Goal: Check status

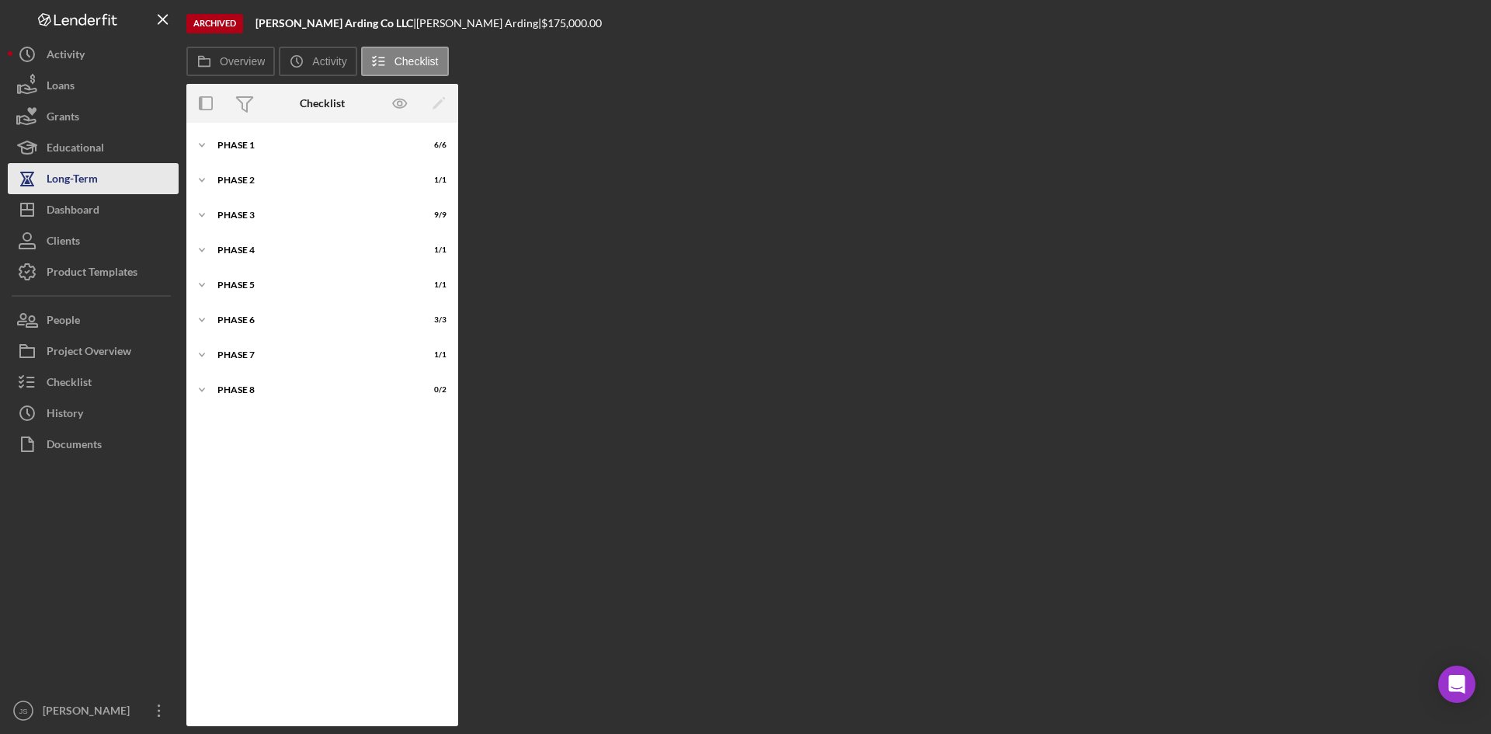
click at [89, 175] on div "Long-Term" at bounding box center [72, 180] width 51 height 35
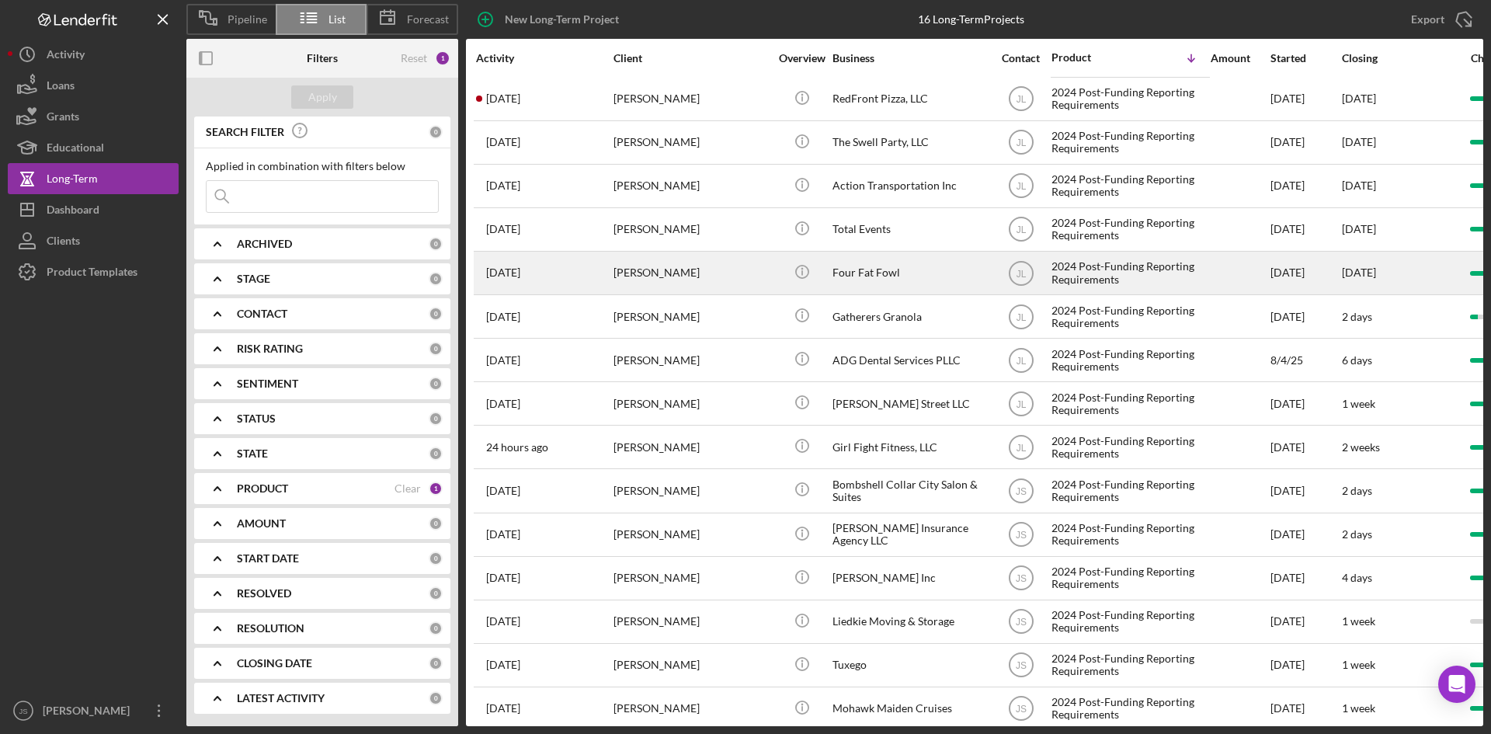
scroll to position [68, 0]
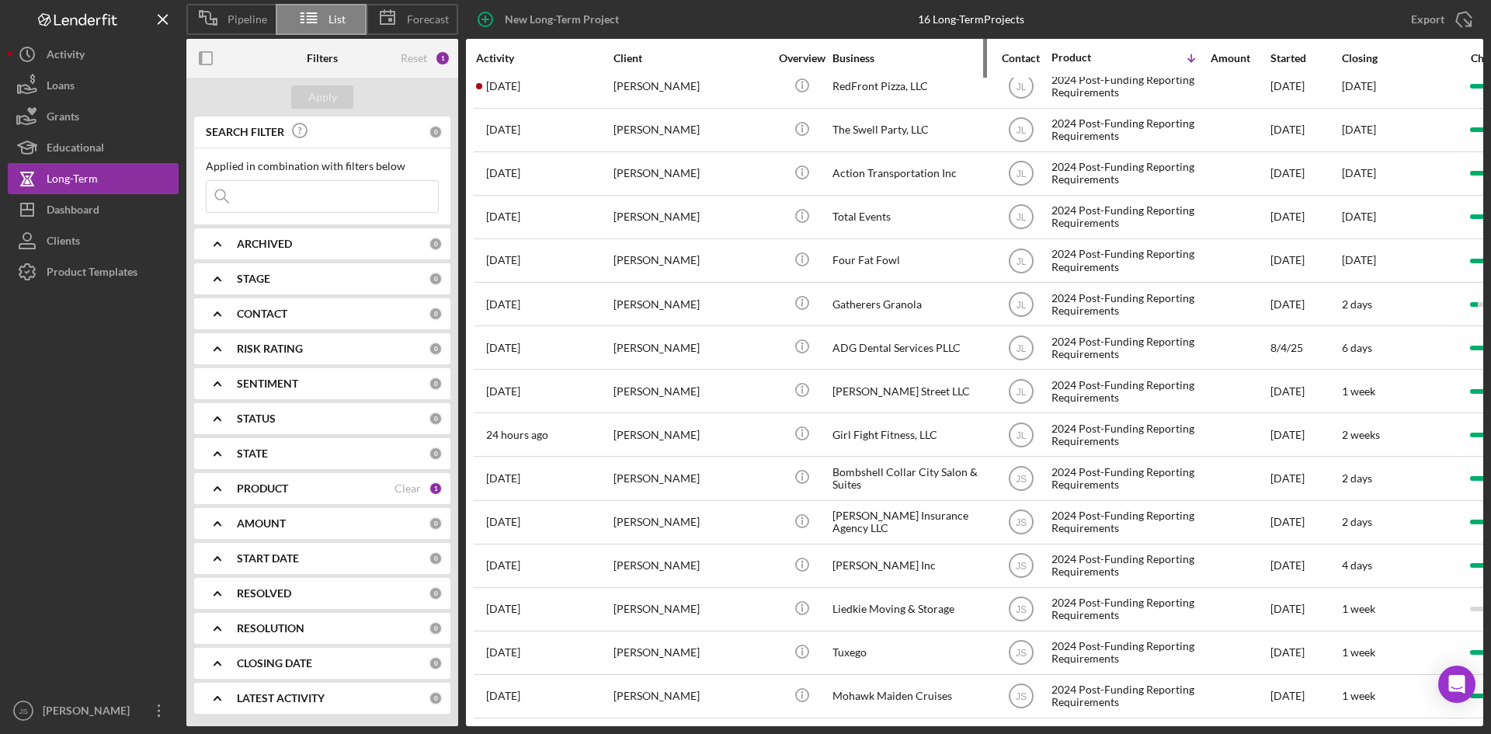
drag, startPoint x: 877, startPoint y: 286, endPoint x: 958, endPoint y: 53, distance: 246.8
click at [958, 53] on div "Business" at bounding box center [909, 58] width 155 height 12
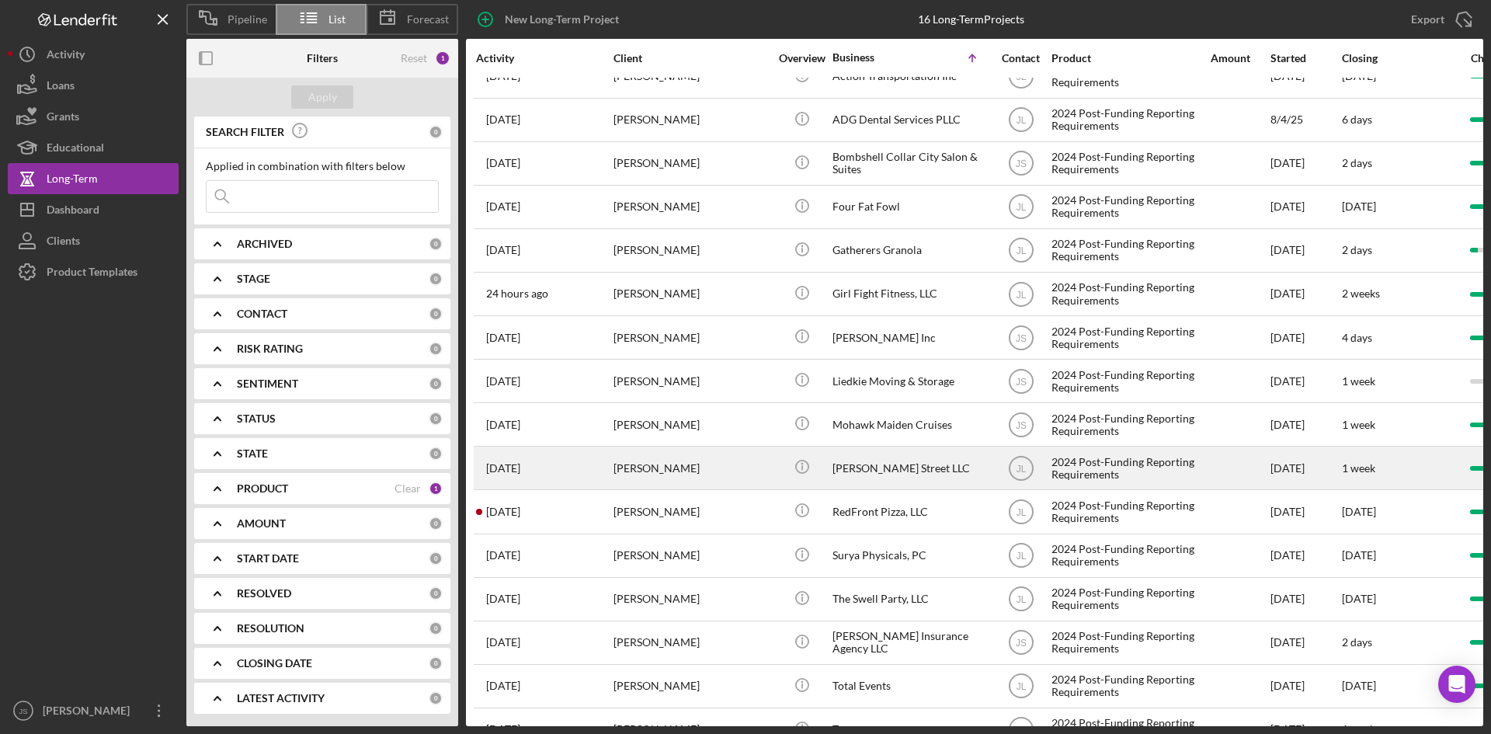
scroll to position [0, 0]
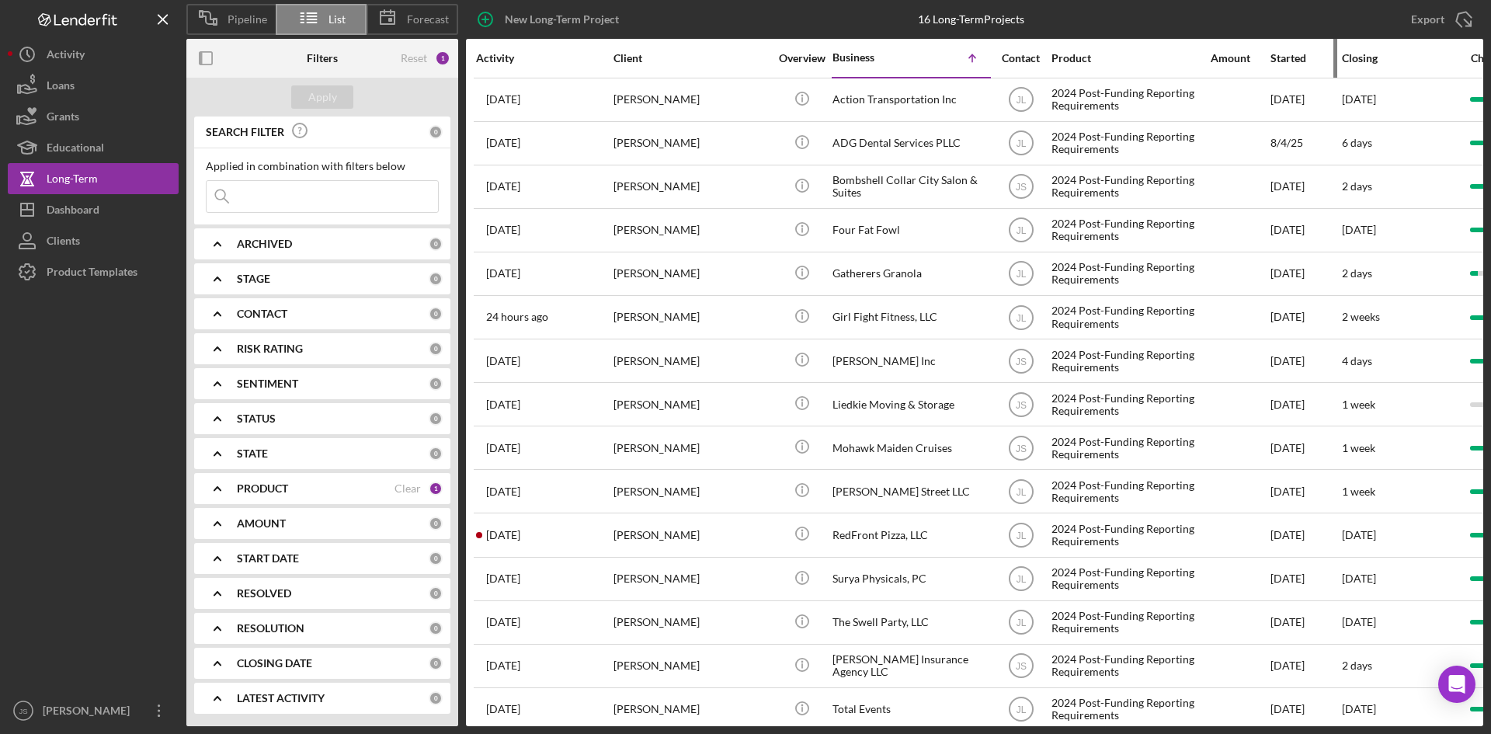
click at [1296, 59] on div "Started" at bounding box center [1305, 58] width 70 height 12
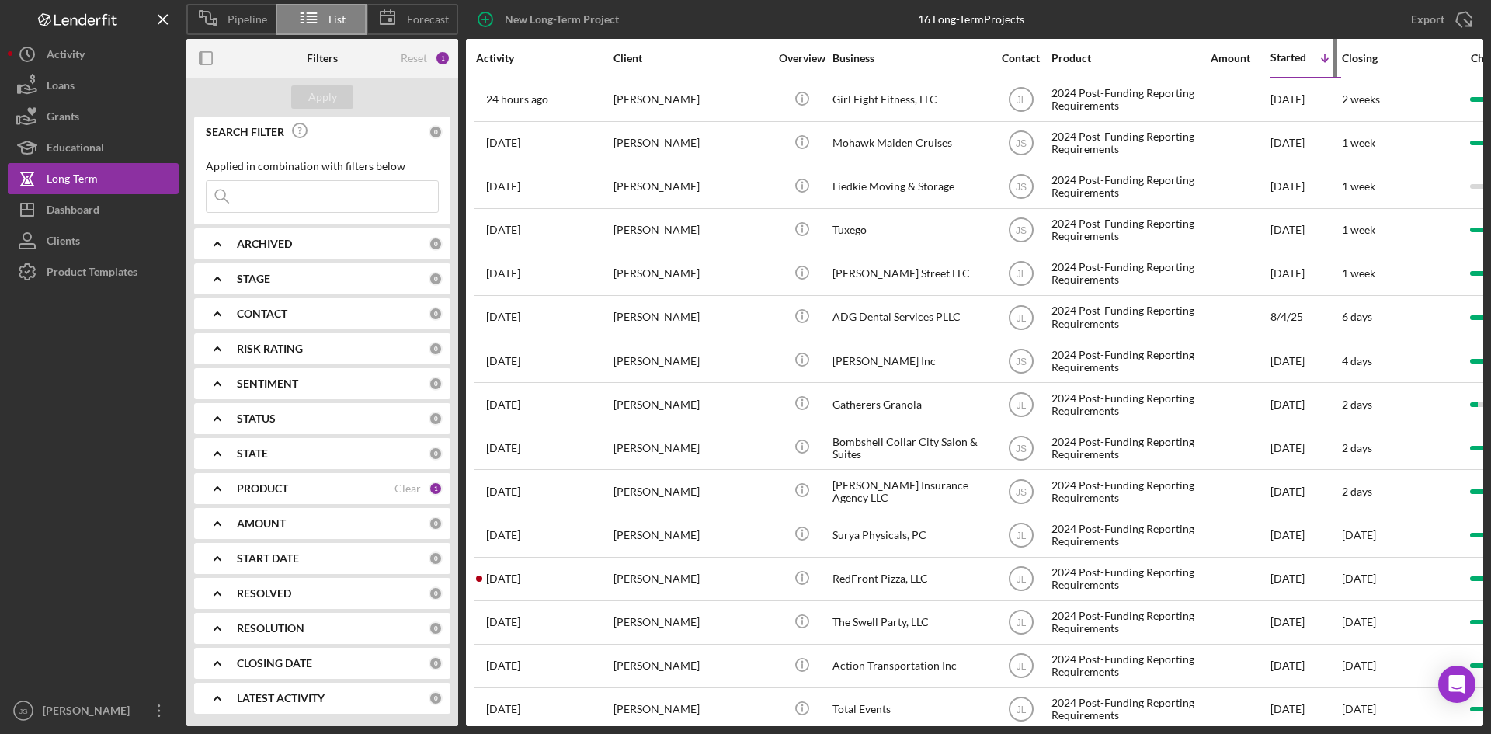
click at [1301, 54] on div "Started" at bounding box center [1288, 57] width 36 height 12
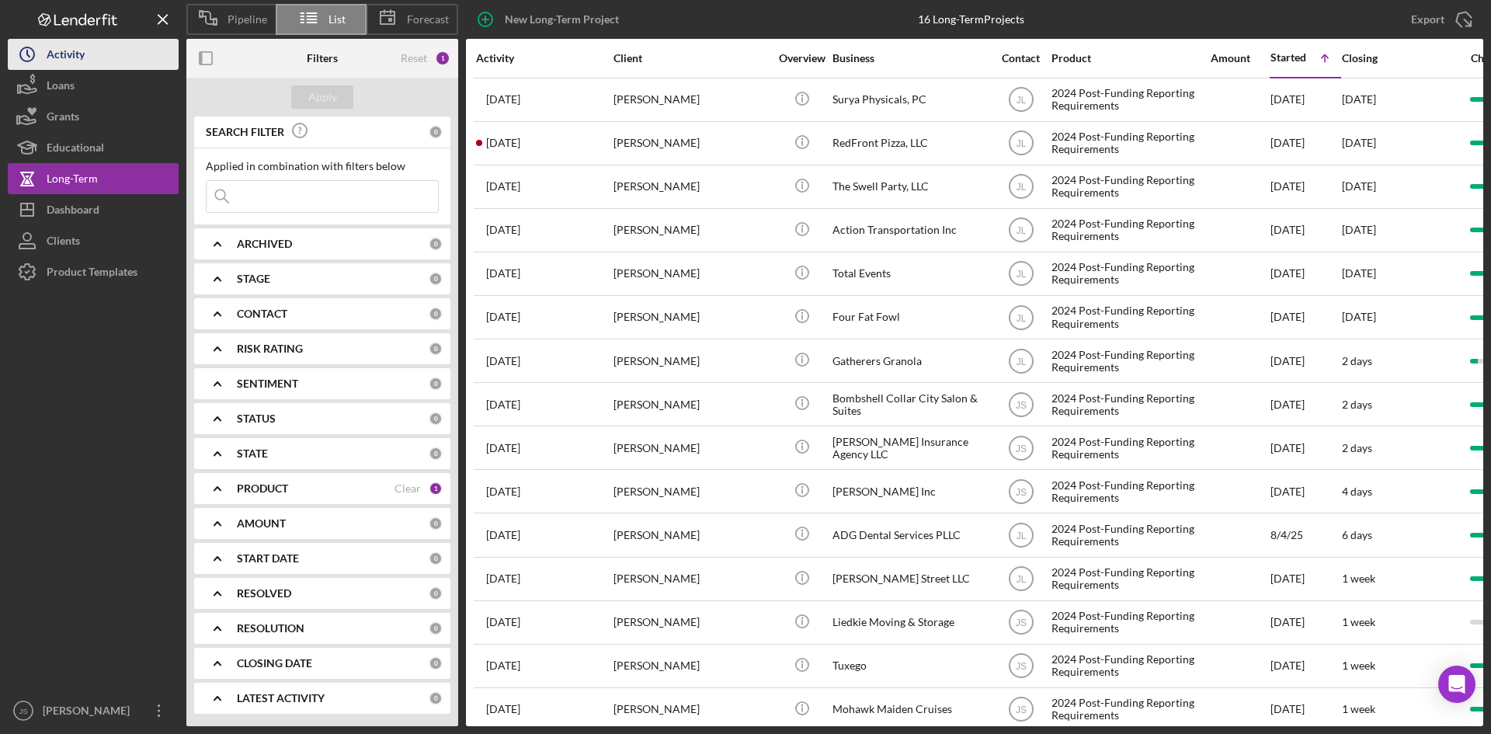
click at [77, 61] on div "Activity" at bounding box center [66, 56] width 38 height 35
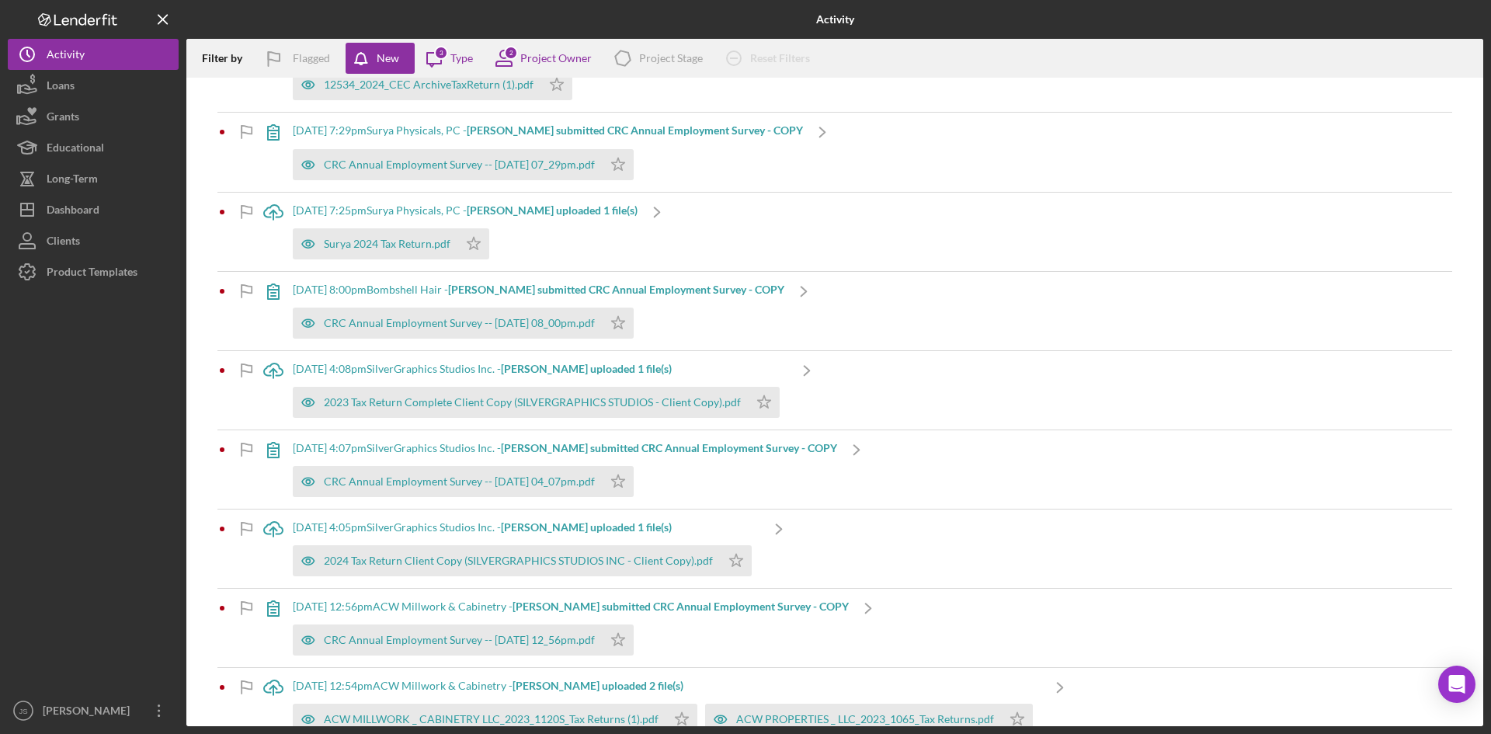
scroll to position [544, 0]
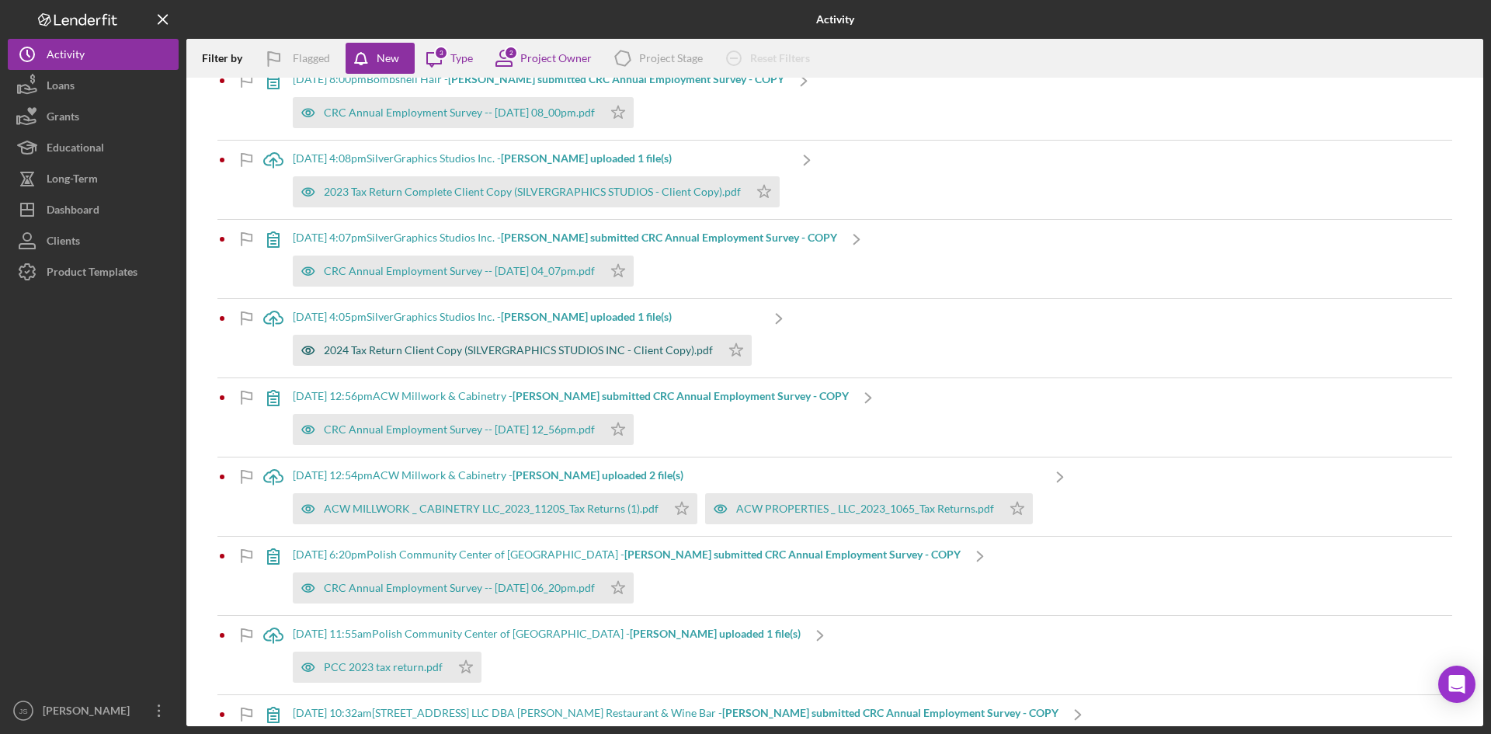
click at [516, 355] on div "2024 Tax Return Client Copy (SILVERGRAPHICS STUDIOS INC - Client Copy).pdf" at bounding box center [518, 350] width 389 height 12
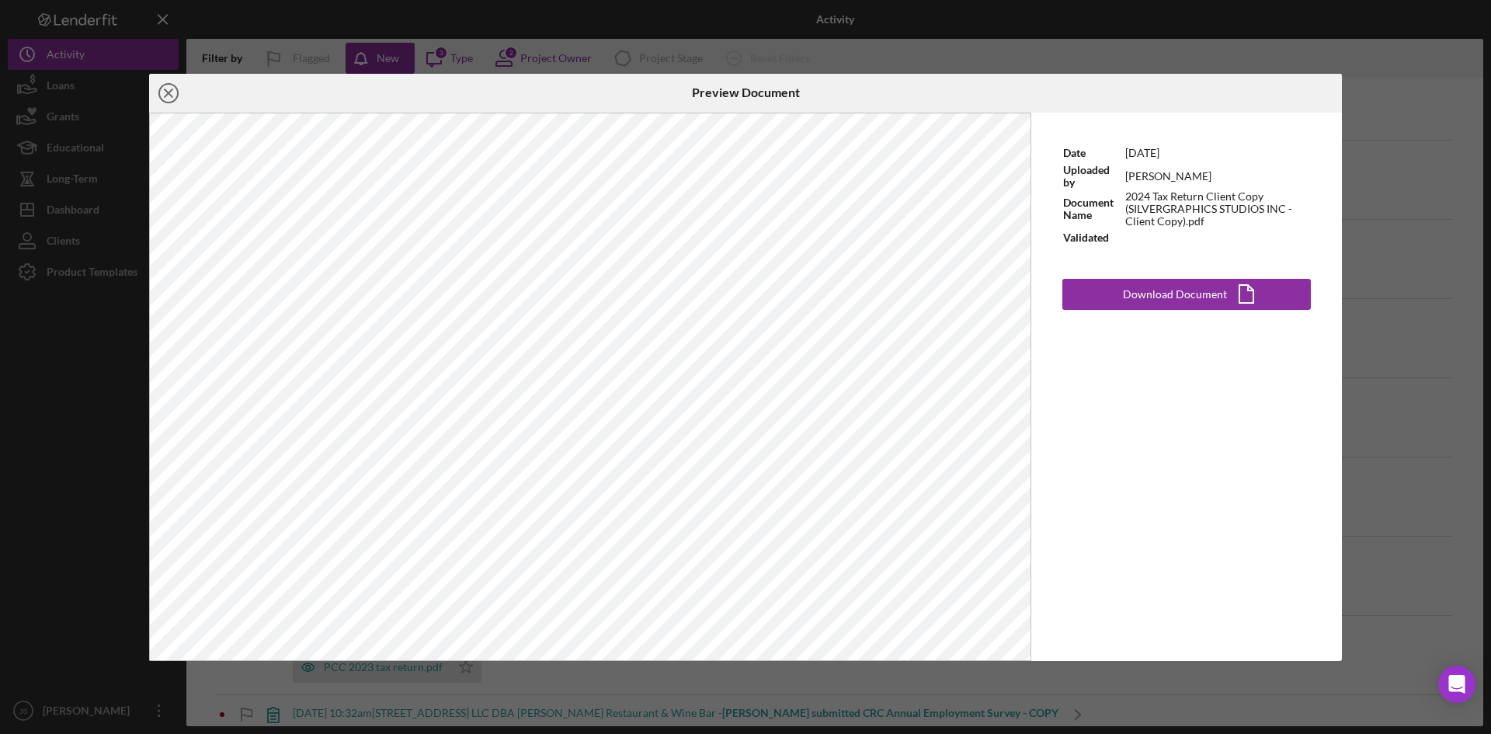
click at [173, 96] on icon "Icon/Close" at bounding box center [168, 93] width 39 height 39
